Goal: Transaction & Acquisition: Purchase product/service

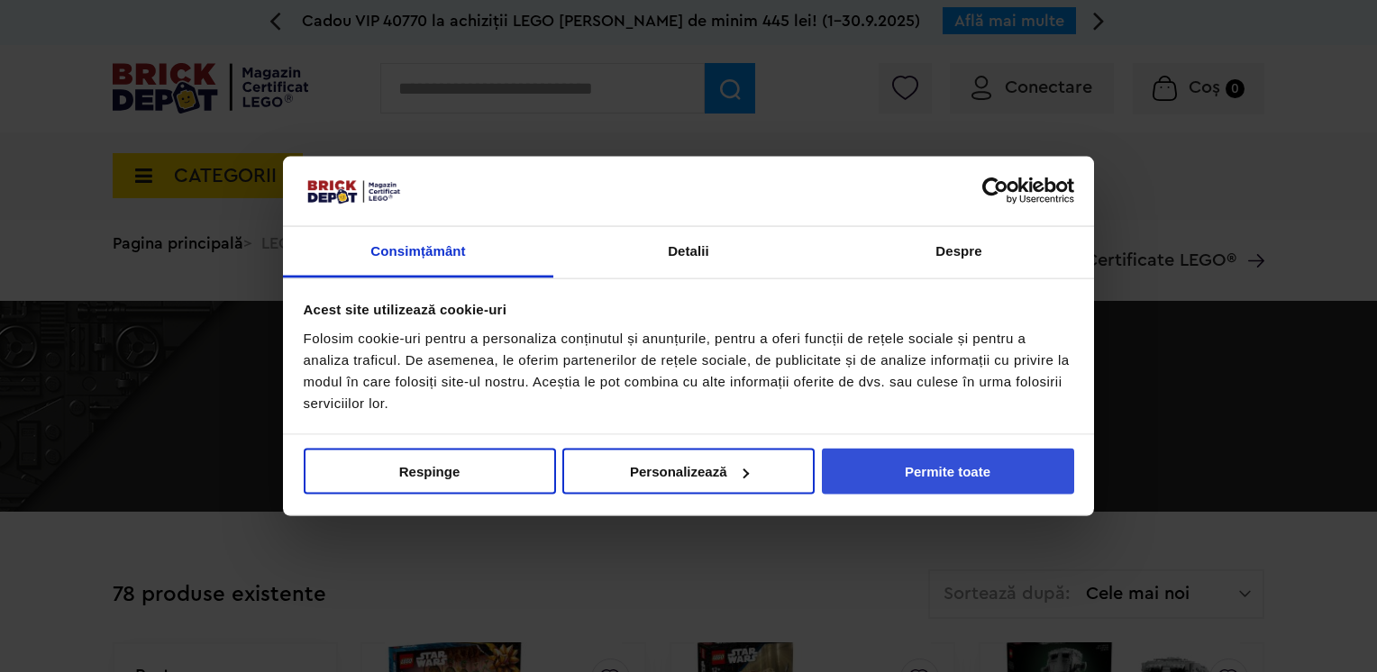
click at [973, 462] on button "Permite toate" at bounding box center [948, 472] width 252 height 46
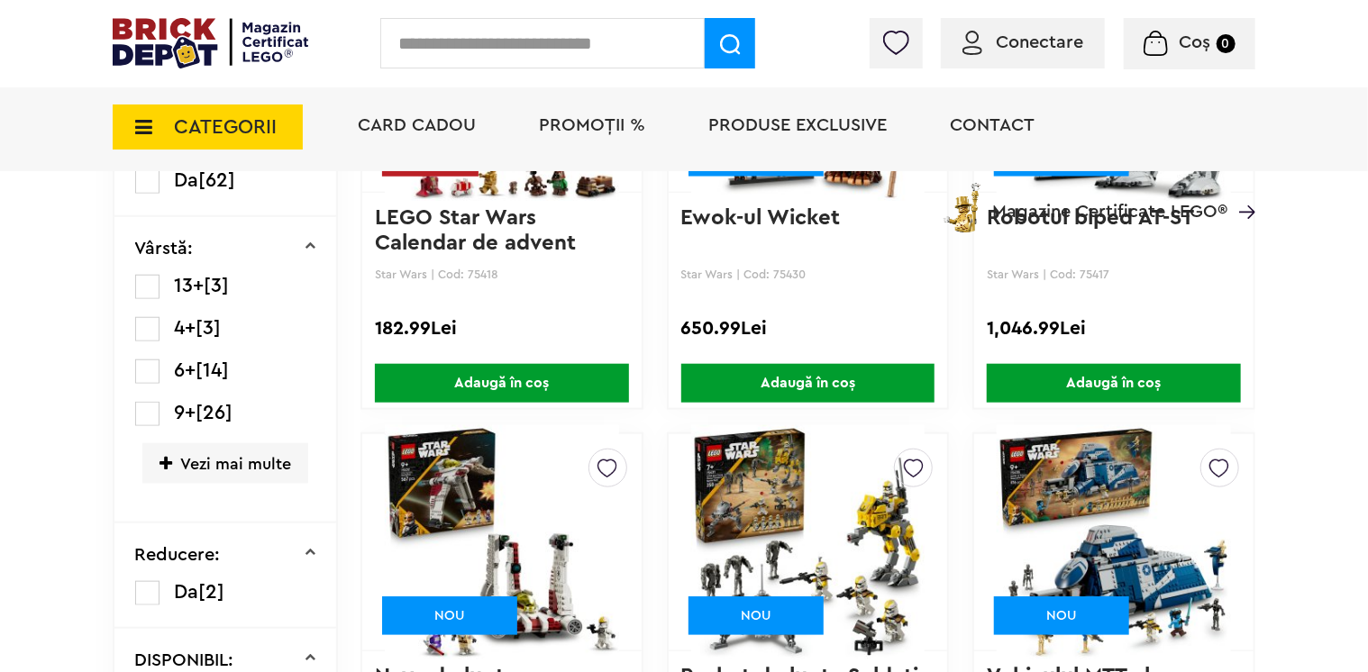
scroll to position [901, 0]
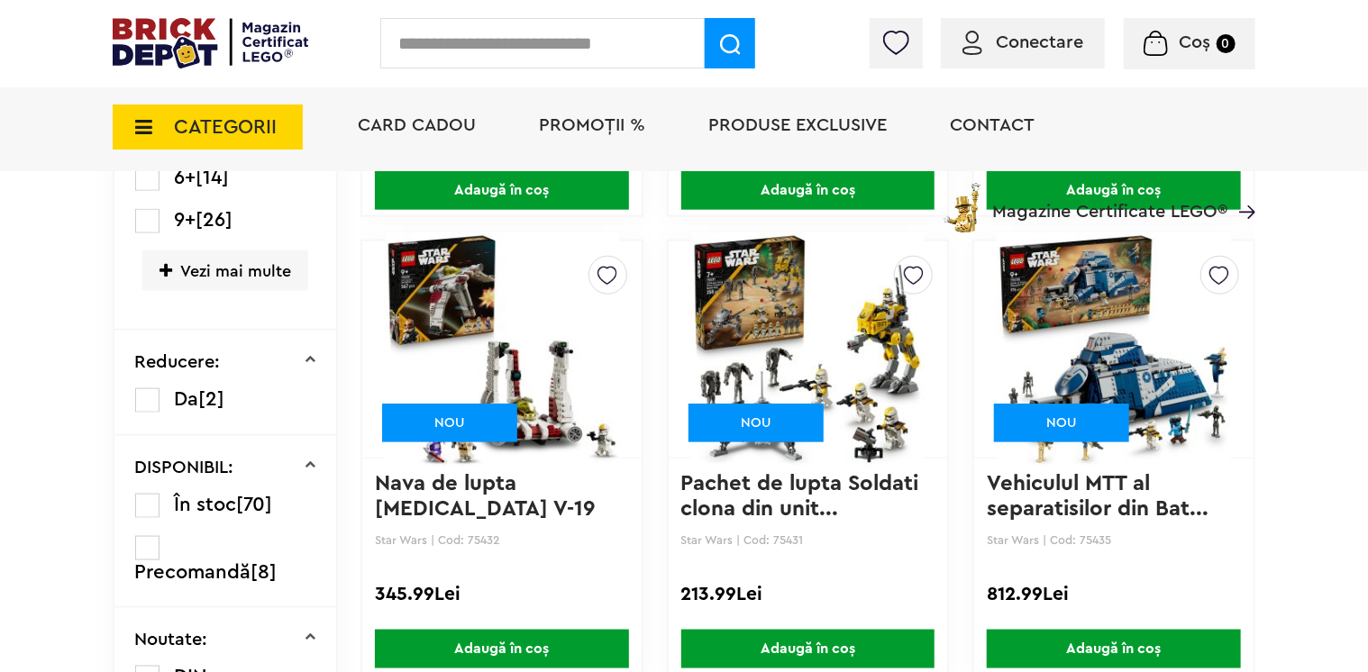
click at [583, 120] on span "PROMOȚII %" at bounding box center [592, 125] width 106 height 18
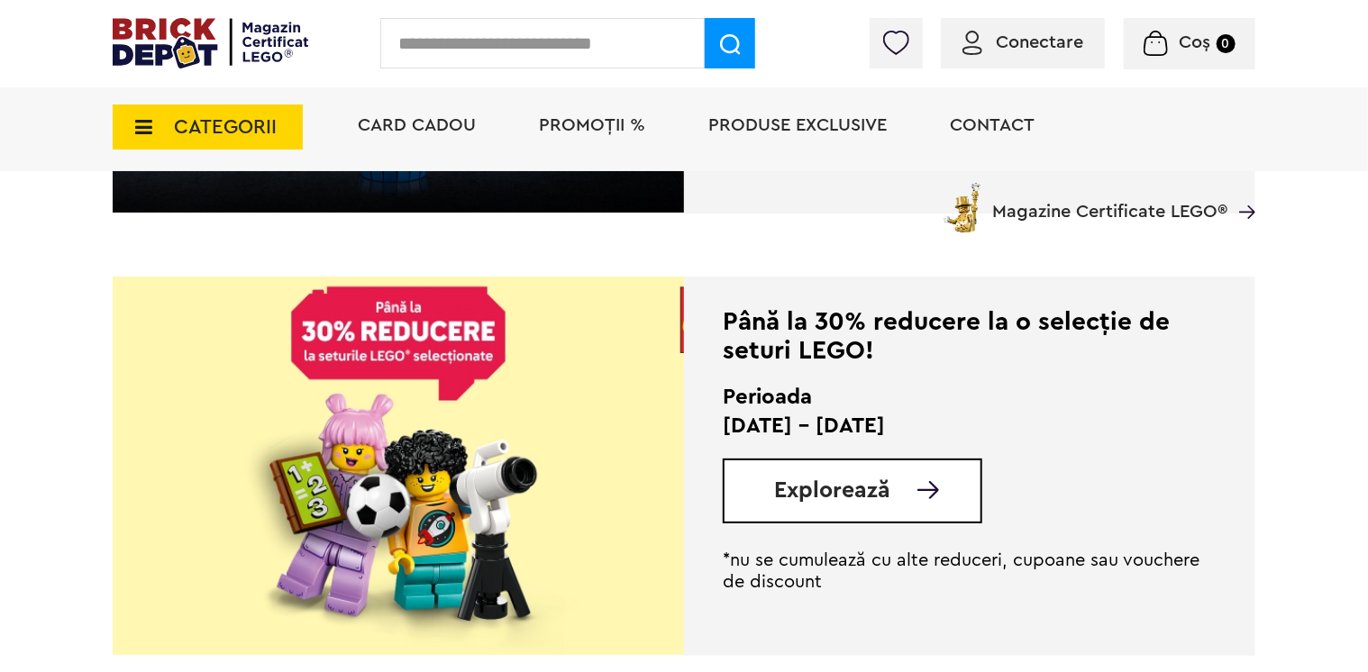
scroll to position [1262, 0]
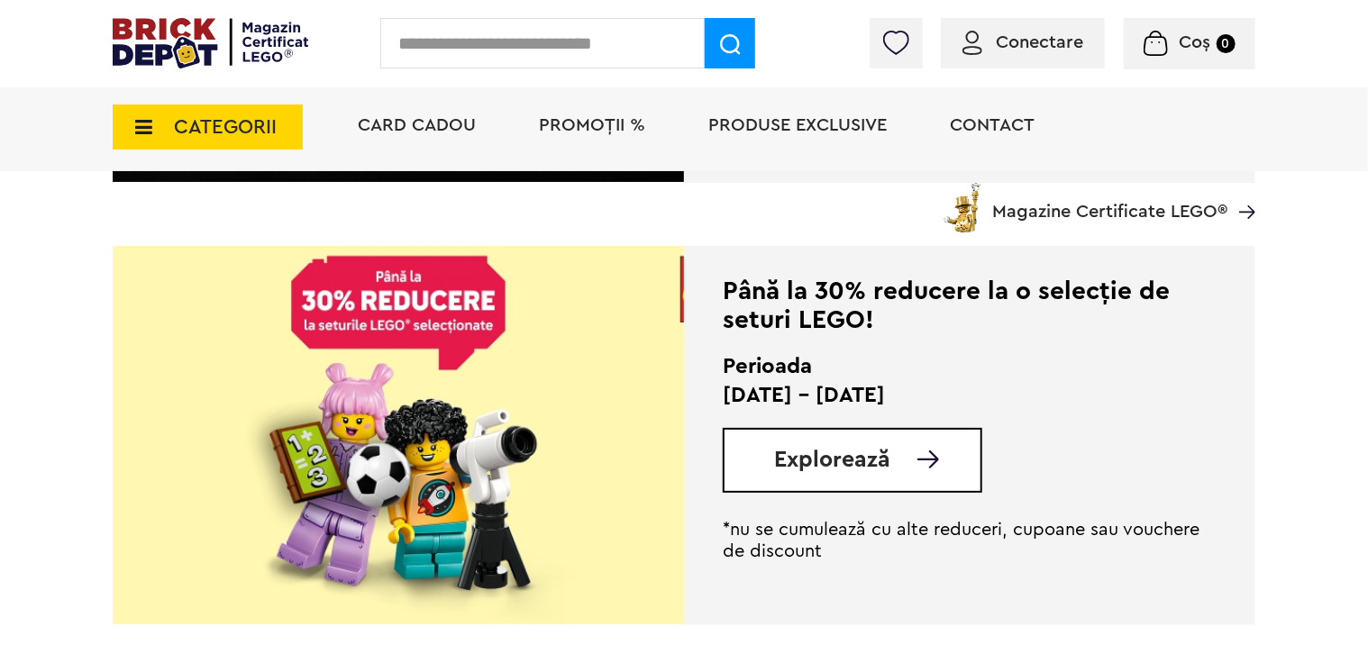
click at [887, 458] on span "Explorează" at bounding box center [832, 460] width 116 height 23
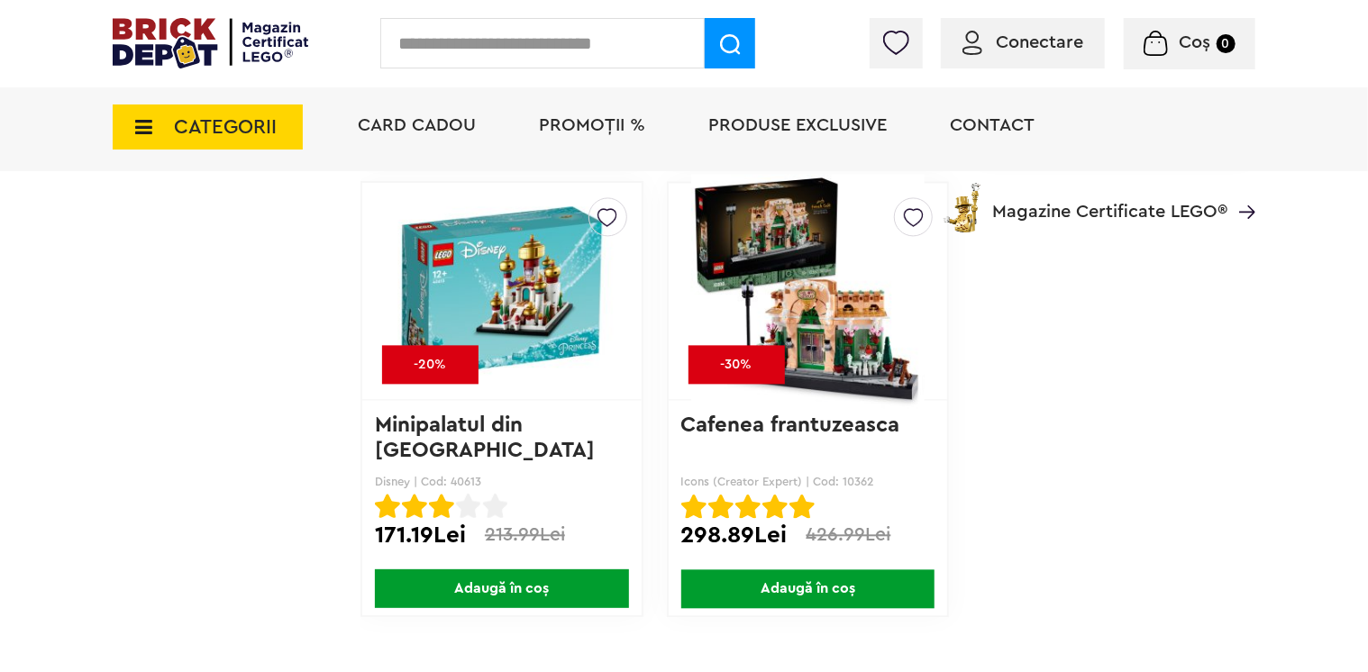
scroll to position [12032, 0]
